Goal: Transaction & Acquisition: Purchase product/service

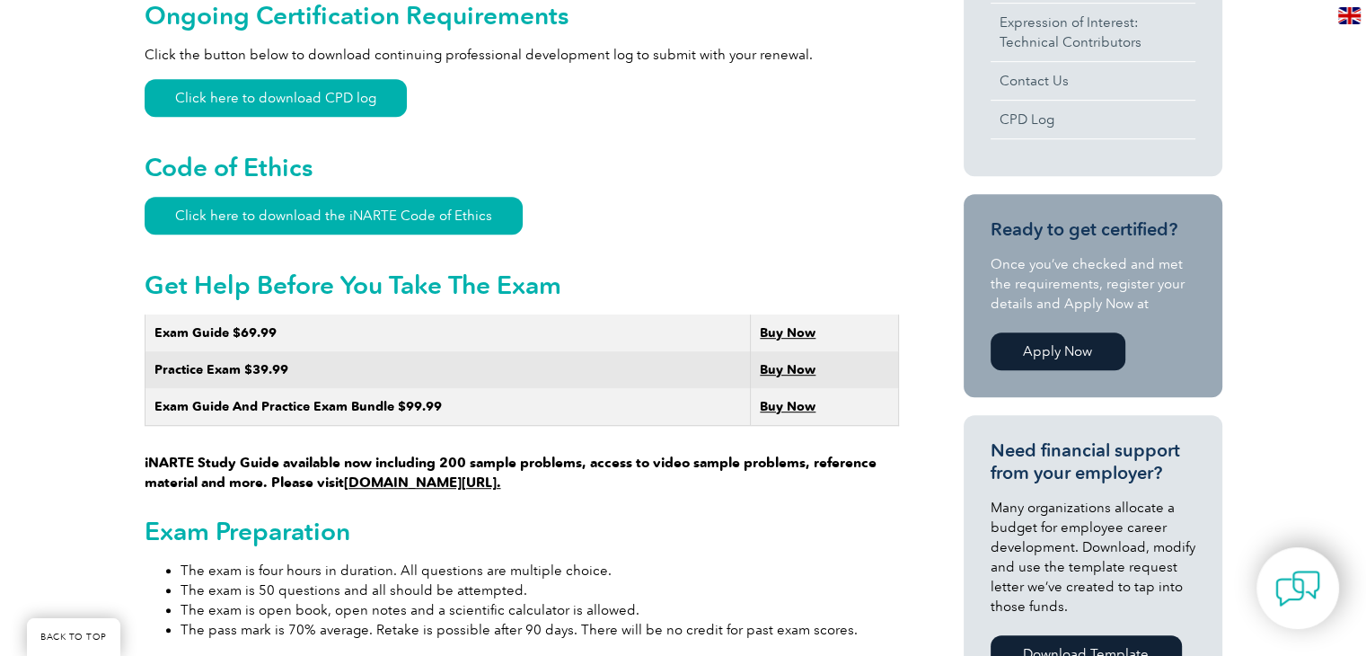
scroll to position [1011, 0]
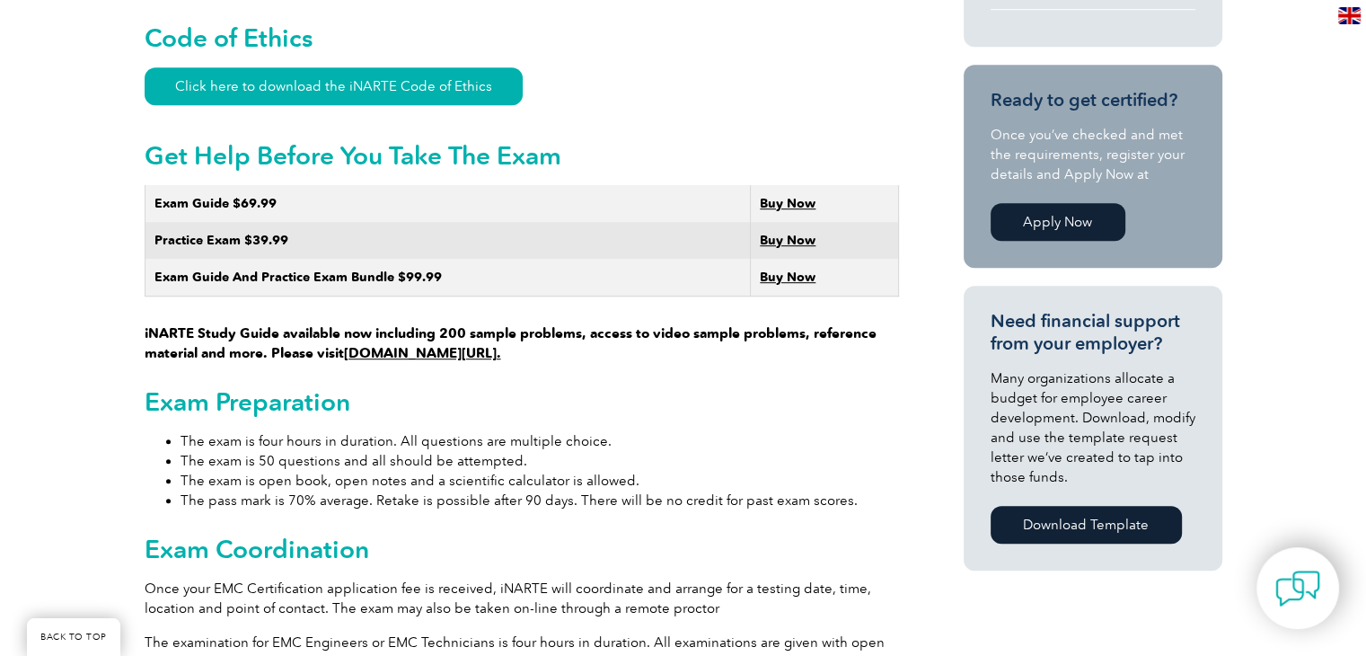
click at [773, 269] on strong "Buy Now" at bounding box center [788, 276] width 56 height 15
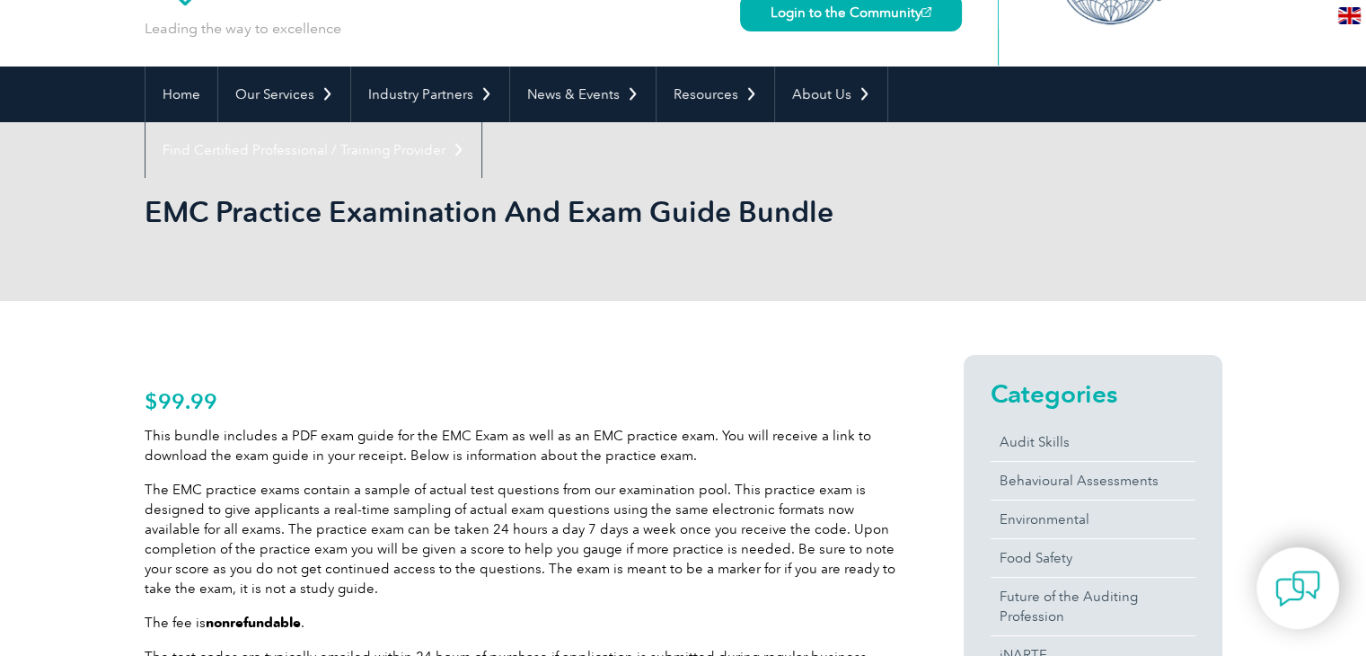
scroll to position [104, 0]
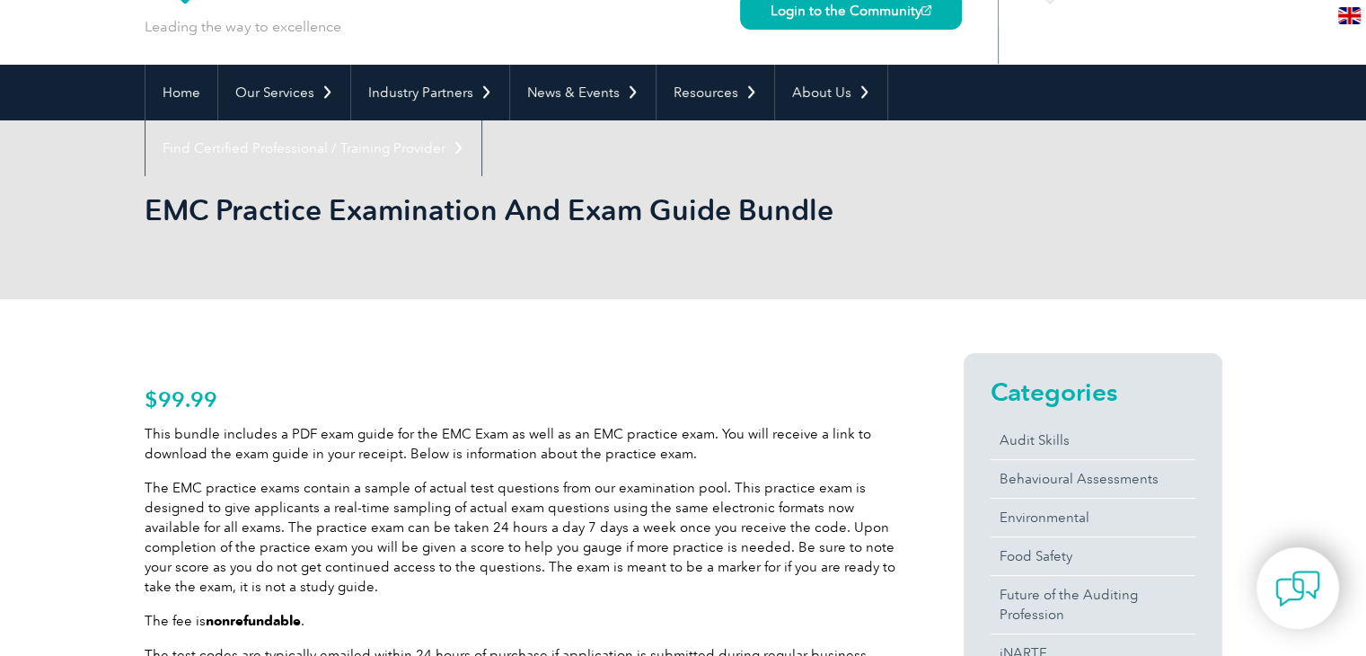
drag, startPoint x: 832, startPoint y: 213, endPoint x: 137, endPoint y: 204, distance: 695.4
click at [137, 204] on div "EMC Practice Examination And Exam Guide Bundle" at bounding box center [683, 209] width 1366 height 179
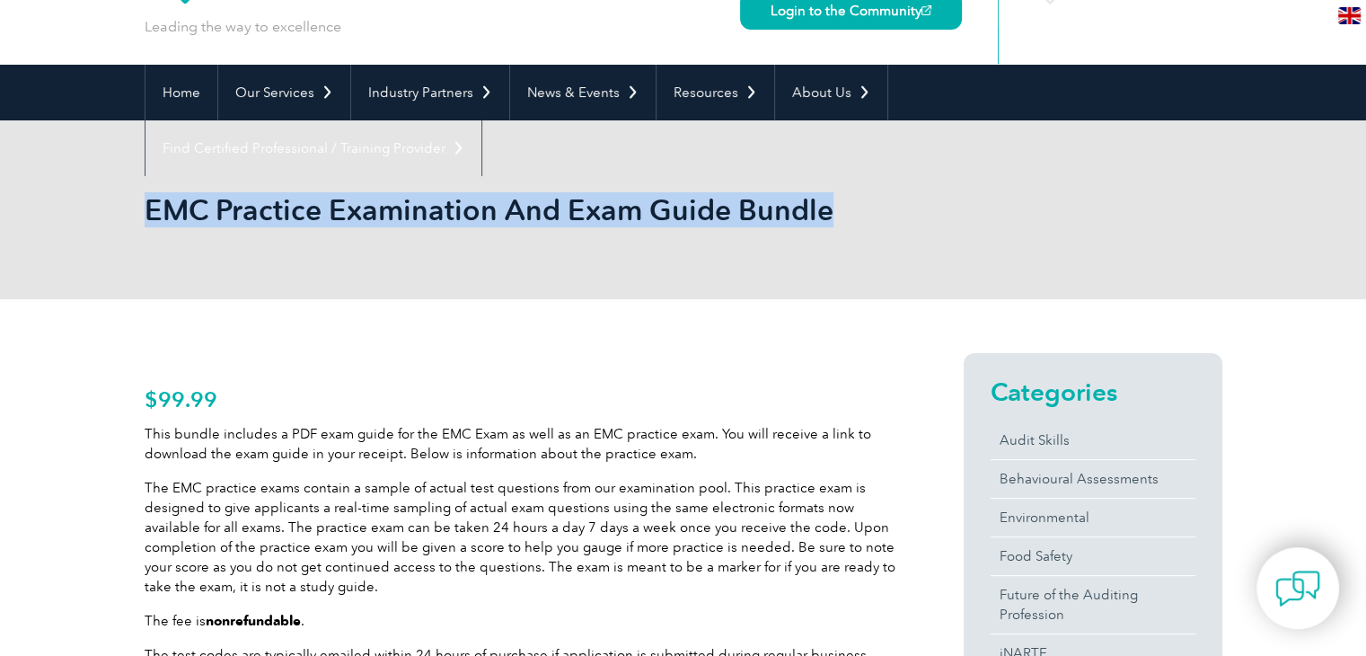
drag, startPoint x: 137, startPoint y: 204, endPoint x: 147, endPoint y: 220, distance: 19.4
click at [147, 220] on div "EMC Practice Examination And Exam Guide Bundle" at bounding box center [683, 209] width 1366 height 179
copy h1 "EMC Practice Examination And Exam Guide Bundle"
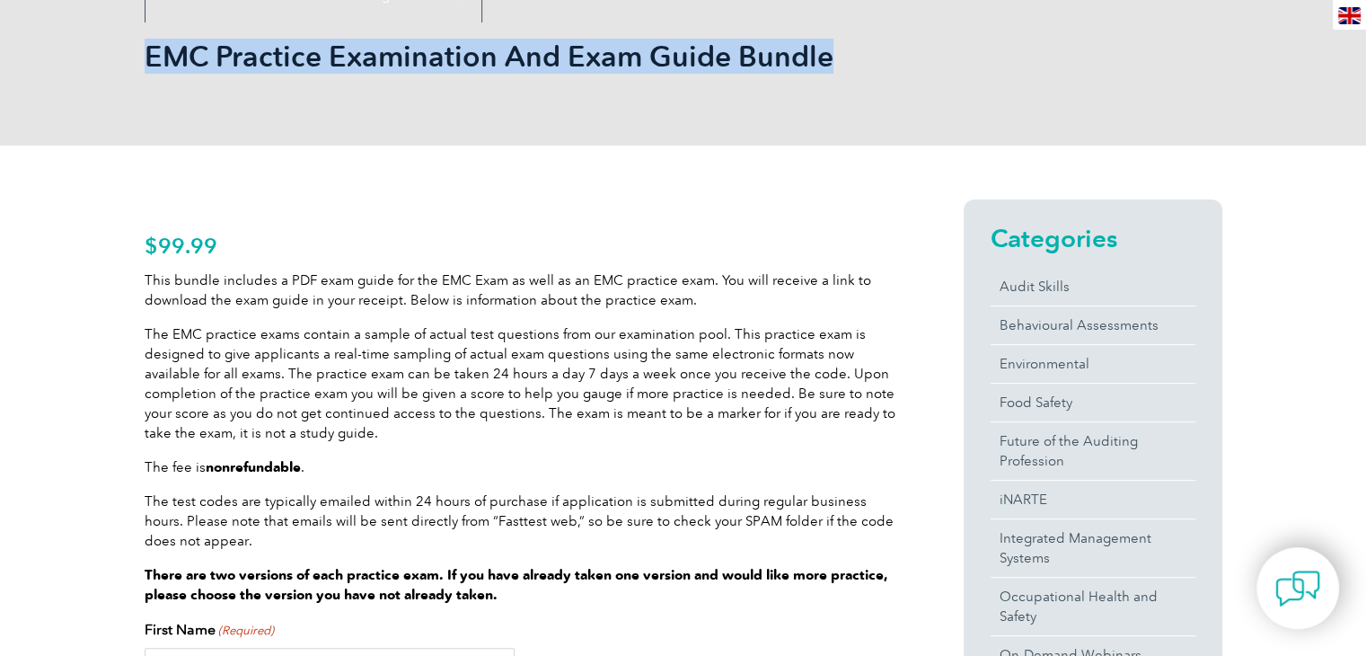
scroll to position [0, 0]
